Goal: Find specific page/section: Find specific page/section

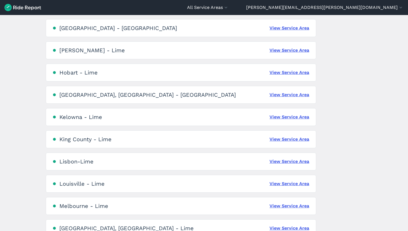
scroll to position [533, 0]
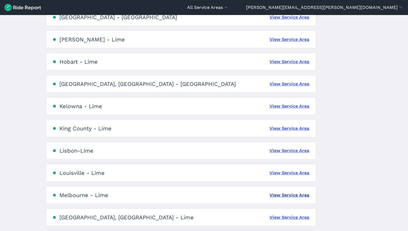
click at [284, 194] on link "View Service Area" at bounding box center [290, 195] width 40 height 7
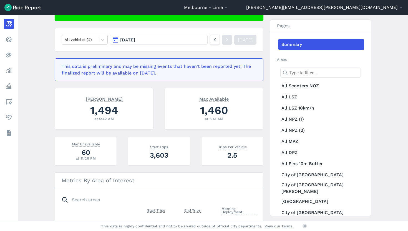
scroll to position [83, 0]
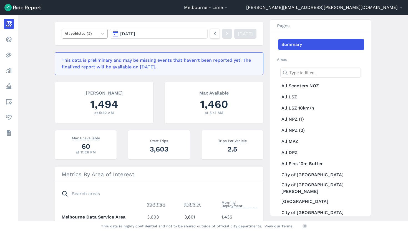
click at [85, 31] on div at bounding box center [80, 33] width 30 height 6
click at [89, 46] on div "E-Bikes" at bounding box center [85, 47] width 46 height 10
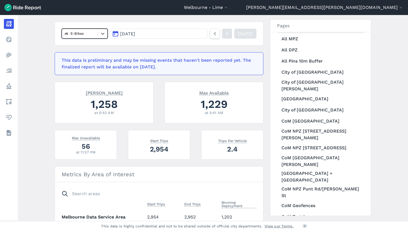
scroll to position [103, 0]
click at [320, 73] on link "City of [GEOGRAPHIC_DATA]" at bounding box center [321, 71] width 86 height 11
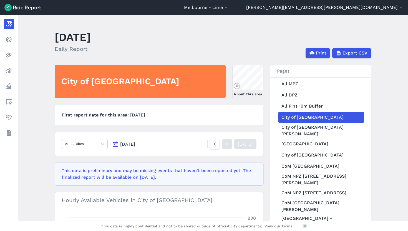
click at [236, 142] on link "[DATE]" at bounding box center [246, 144] width 22 height 10
click at [163, 145] on button "[DATE]" at bounding box center [159, 144] width 98 height 10
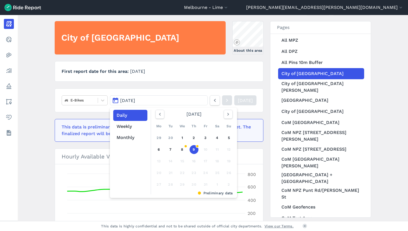
scroll to position [44, 0]
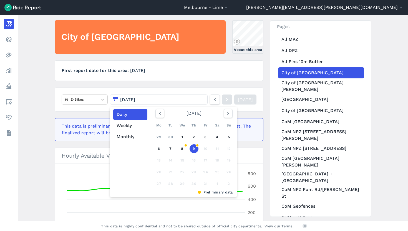
click at [385, 131] on main "[DATE] Daily Report Print Export CSV City of [GEOGRAPHIC_DATA] About this area …" at bounding box center [213, 118] width 391 height 206
